Goal: Find contact information: Find contact information

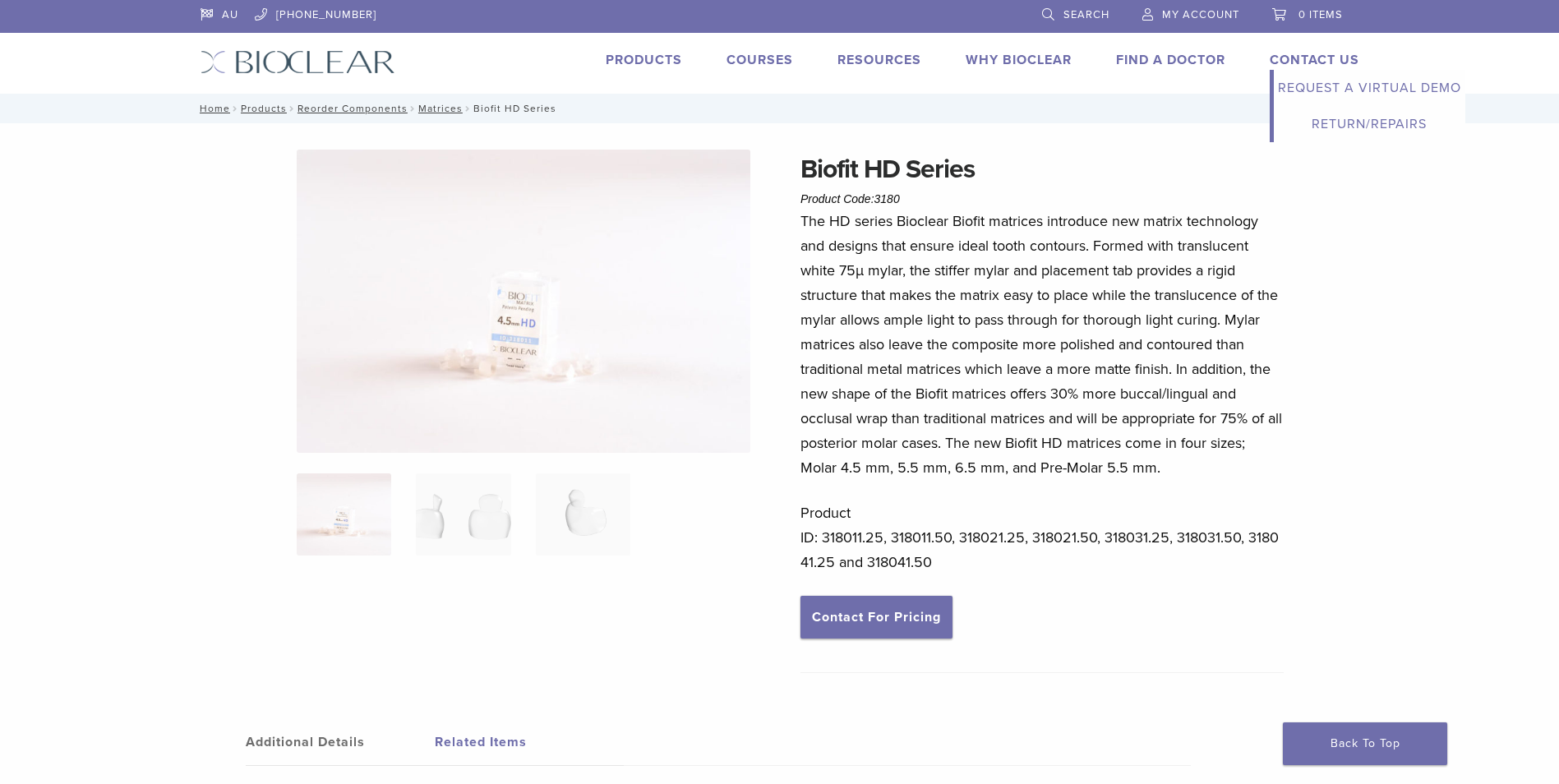
click at [1290, 52] on link "Contact Us" at bounding box center [1314, 60] width 89 height 17
click at [869, 614] on link "Contact For Pricing" at bounding box center [876, 617] width 152 height 43
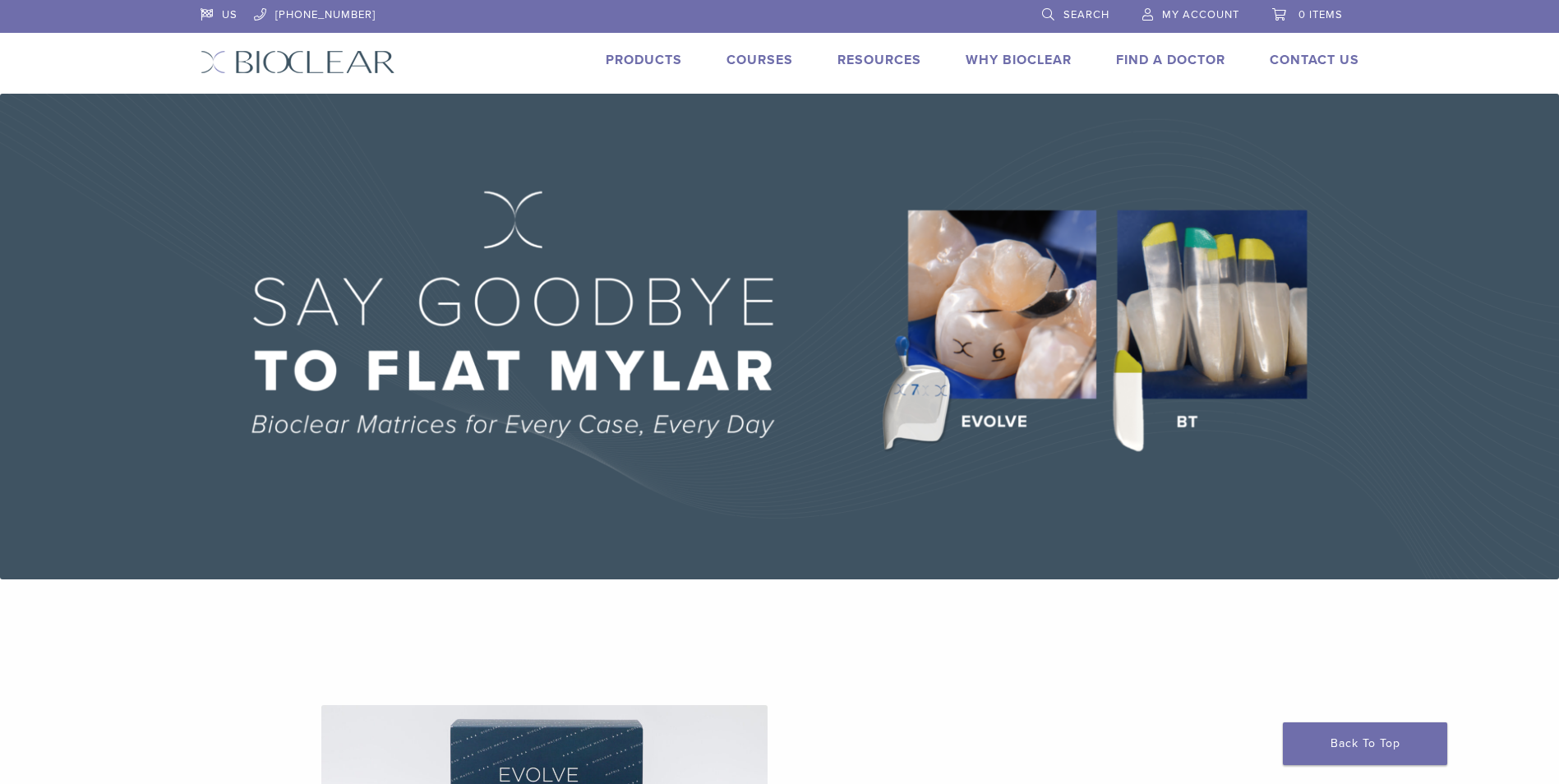
click at [223, 9] on link "US" at bounding box center [219, 12] width 37 height 25
click at [207, 13] on link "US" at bounding box center [219, 12] width 37 height 25
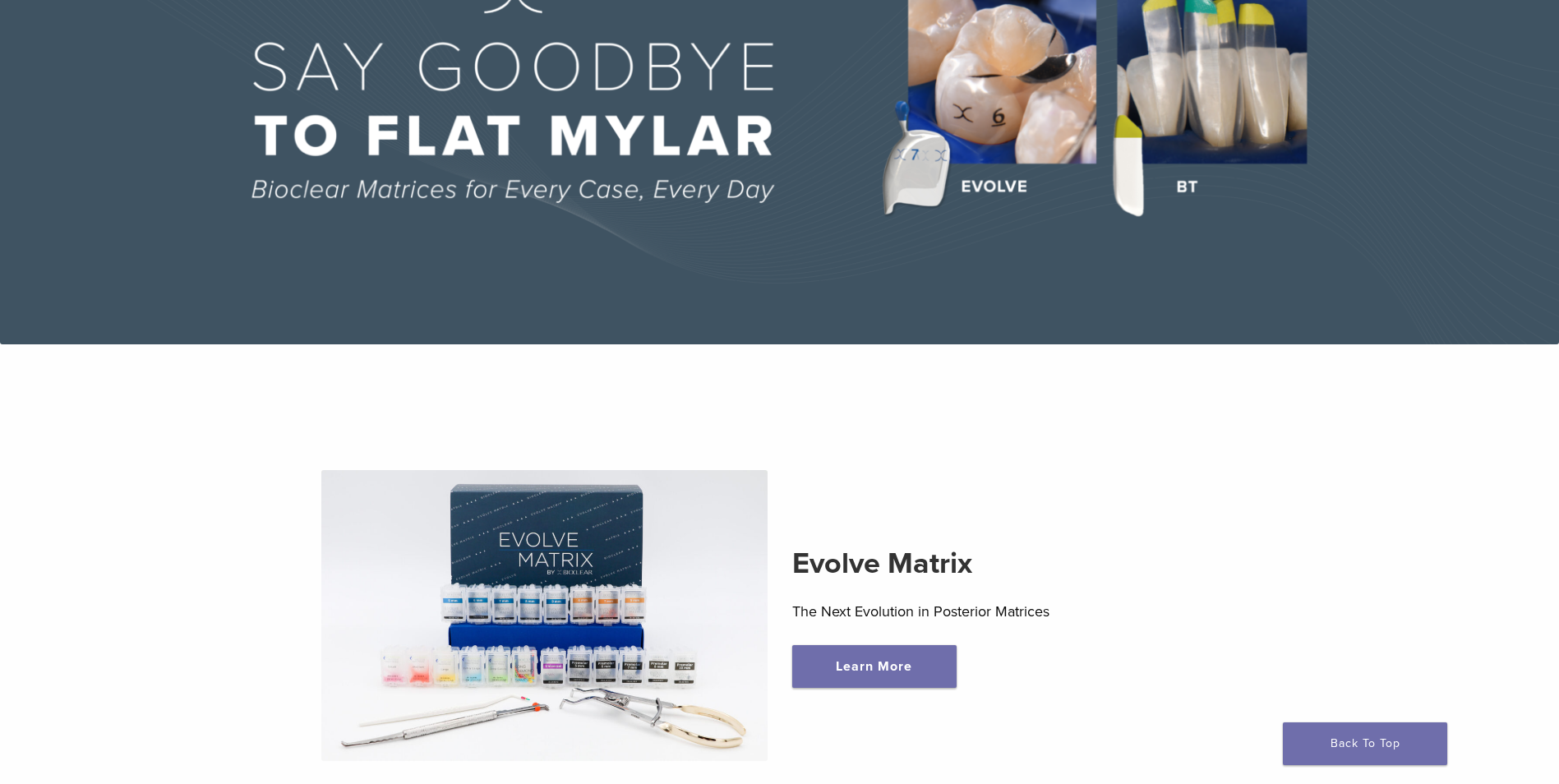
scroll to position [82, 0]
